Goal: Navigation & Orientation: Understand site structure

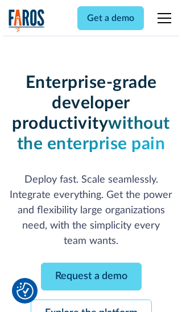
scroll to position [120, 0]
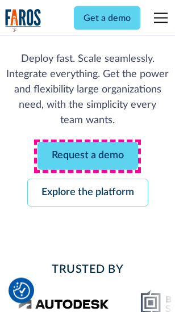
click at [87, 157] on link "Request a demo" at bounding box center [87, 156] width 100 height 28
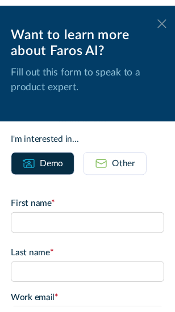
scroll to position [0, 0]
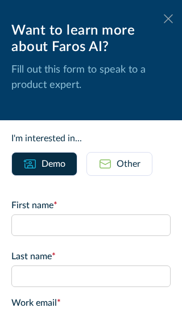
click at [163, 19] on icon at bounding box center [167, 18] width 9 height 9
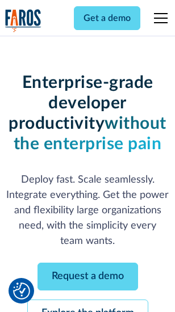
scroll to position [157, 0]
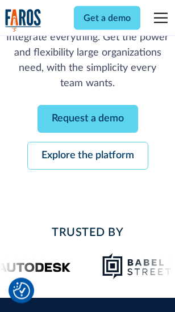
click at [87, 157] on link "Explore the platform" at bounding box center [87, 156] width 121 height 28
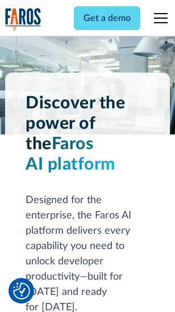
scroll to position [8648, 0]
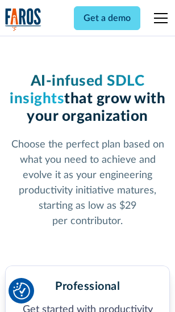
scroll to position [1800, 0]
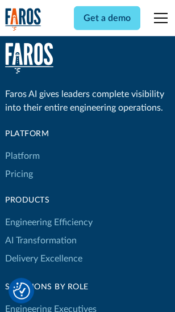
click at [22, 156] on link "Platform" at bounding box center [22, 156] width 35 height 18
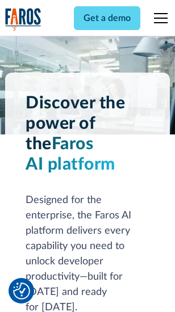
scroll to position [9013, 0]
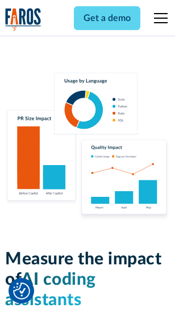
scroll to position [7088, 0]
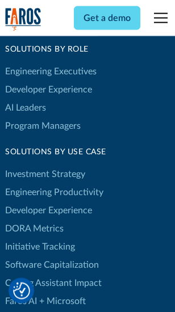
click at [34, 220] on link "DORA Metrics" at bounding box center [34, 229] width 58 height 18
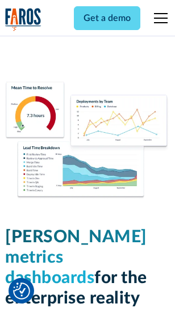
scroll to position [5026, 0]
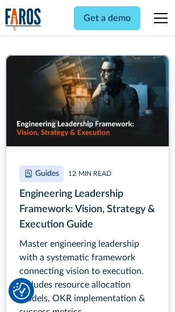
scroll to position [5198, 0]
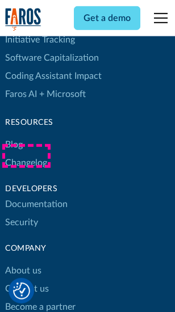
click at [26, 156] on link "Changelog" at bounding box center [26, 163] width 42 height 18
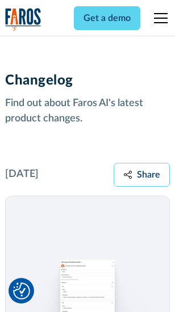
scroll to position [13922, 0]
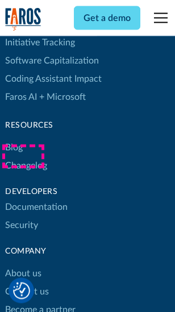
click at [23, 265] on link "About us" at bounding box center [23, 274] width 36 height 18
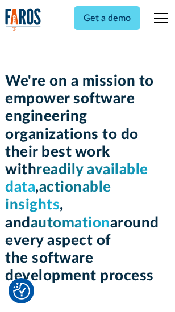
scroll to position [3926, 0]
